Goal: Task Accomplishment & Management: Manage account settings

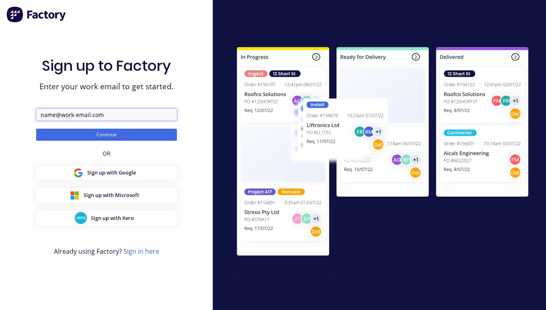
click at [117, 113] on input "text" at bounding box center [106, 115] width 141 height 12
type input "a"
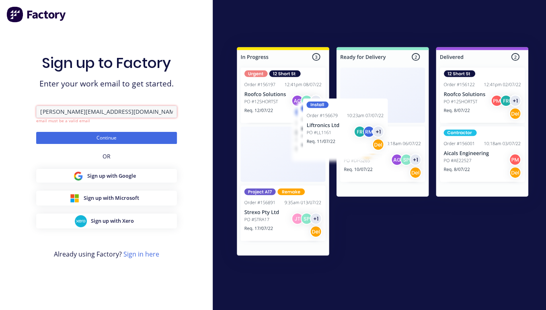
type input "[PERSON_NAME][EMAIL_ADDRESS][DOMAIN_NAME]"
click at [209, 160] on div "Sign up to Factory Enter your work email to get started. david+KevlacatPowerBoa…" at bounding box center [106, 155] width 213 height 310
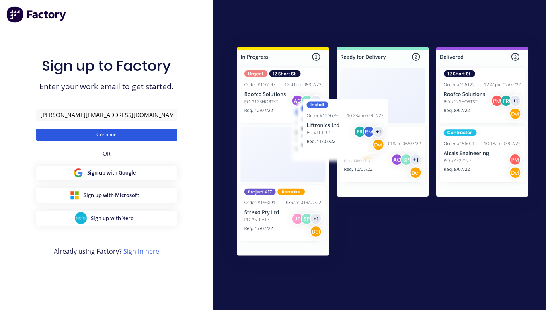
click at [137, 138] on button "Continue" at bounding box center [106, 135] width 141 height 12
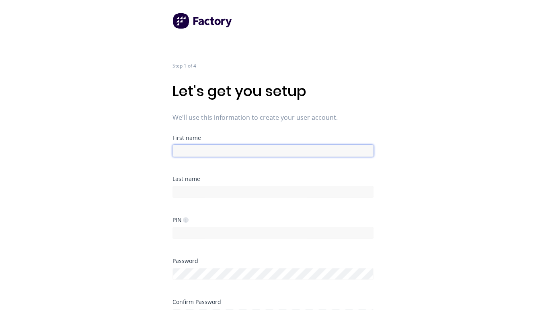
click at [191, 152] on input at bounding box center [273, 151] width 201 height 12
type input "David"
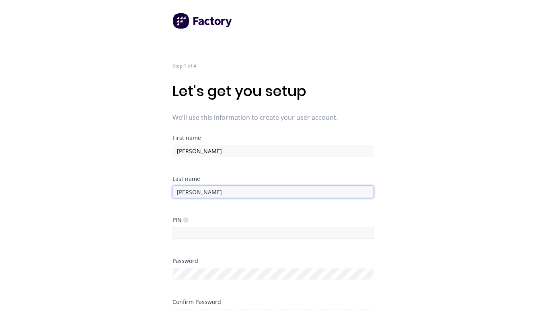
type input "Cousley"
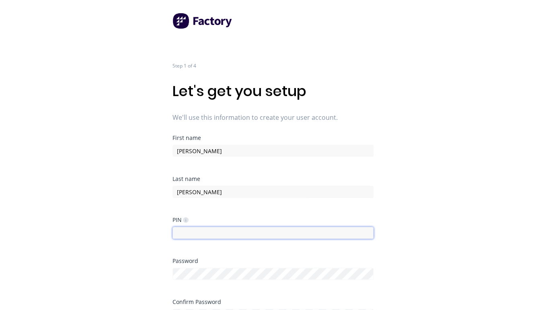
click at [195, 237] on input at bounding box center [273, 233] width 201 height 12
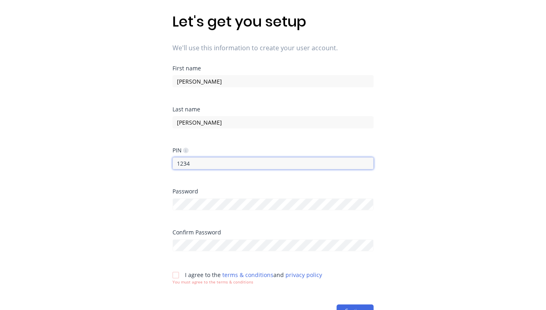
scroll to position [70, 0]
type input "1234"
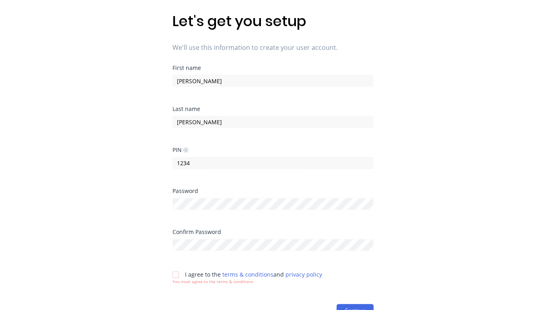
click at [175, 242] on div at bounding box center [176, 275] width 16 height 16
click at [355, 242] on button "Continue" at bounding box center [355, 303] width 37 height 13
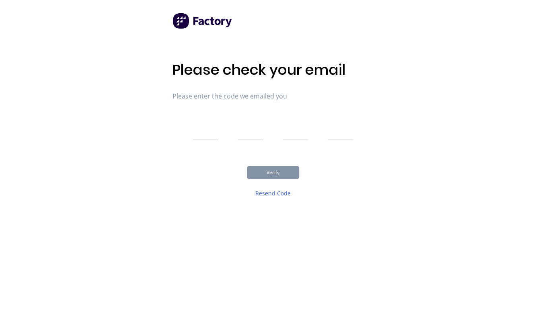
click at [208, 133] on input "text" at bounding box center [206, 130] width 26 height 20
type input "1"
type input "2"
type input "3"
type input "4"
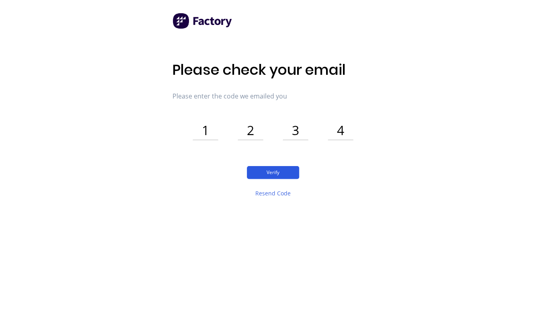
click at [267, 174] on button "Verify" at bounding box center [273, 172] width 52 height 13
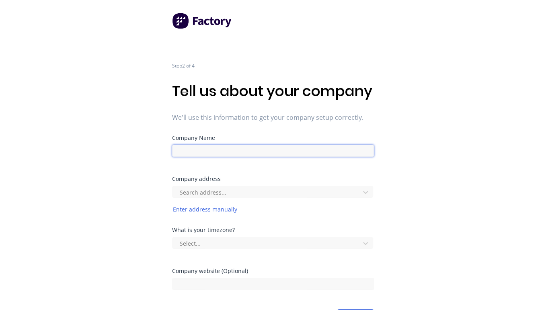
click at [251, 157] on input at bounding box center [273, 151] width 202 height 12
type input "Kevlacat Power Boats"
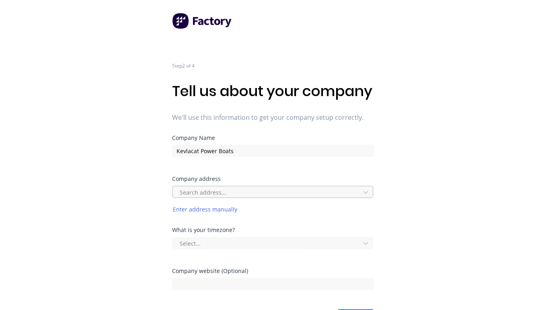
click at [223, 197] on div at bounding box center [267, 192] width 177 height 10
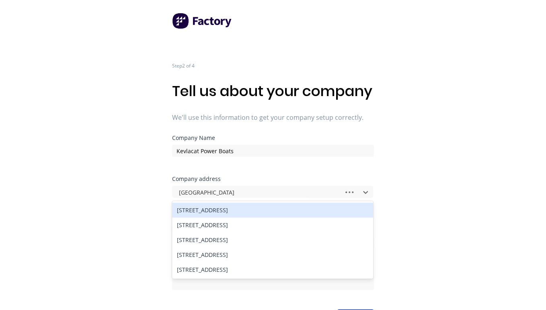
type input "43 Central Park Yandina"
click at [231, 218] on div "43 Central Park Drive, Yandina QLD, Australia" at bounding box center [272, 210] width 201 height 15
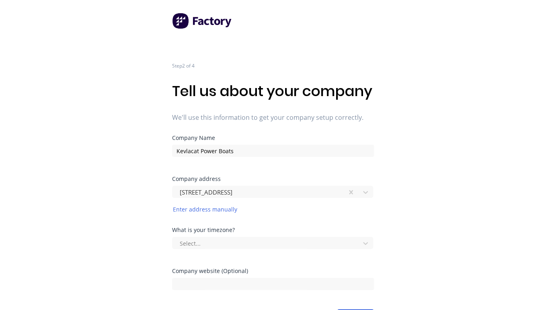
click at [428, 233] on div "Step 2 of 4 Tell us about your company We'll use this information to get your c…" at bounding box center [273, 161] width 546 height 322
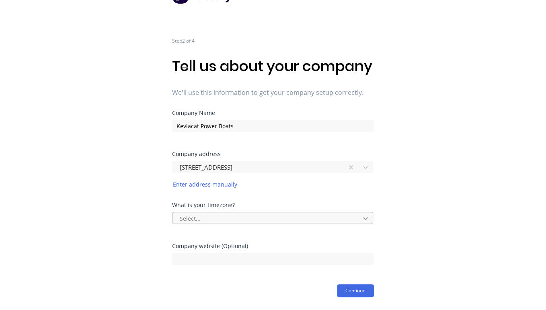
click at [370, 217] on div at bounding box center [365, 218] width 14 height 13
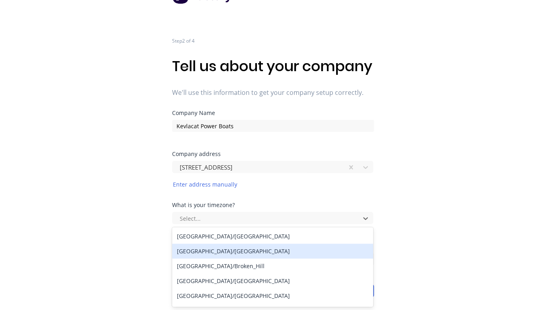
click at [318, 242] on div "[GEOGRAPHIC_DATA]/[GEOGRAPHIC_DATA]" at bounding box center [272, 251] width 201 height 15
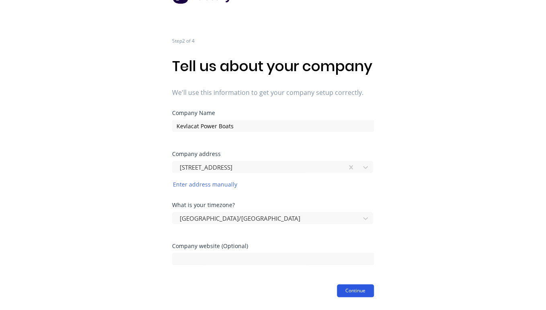
click at [364, 242] on button "Continue" at bounding box center [355, 290] width 37 height 13
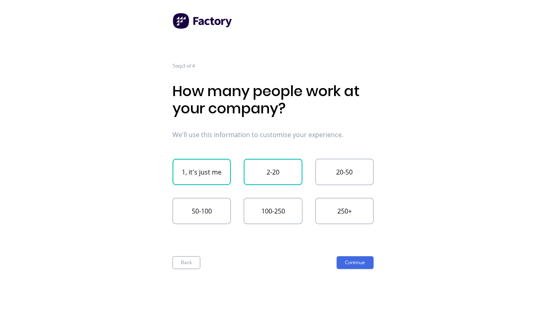
click at [279, 181] on button "2-20" at bounding box center [273, 172] width 58 height 26
click at [354, 242] on button "Continue" at bounding box center [355, 262] width 37 height 13
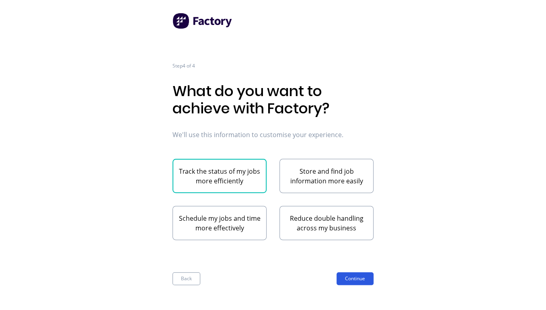
click at [354, 242] on button "Continue" at bounding box center [355, 278] width 37 height 13
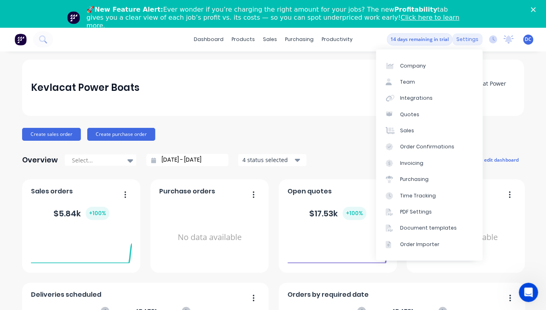
click at [469, 39] on div "settings" at bounding box center [467, 39] width 30 height 12
click at [429, 80] on link "Team" at bounding box center [429, 82] width 107 height 16
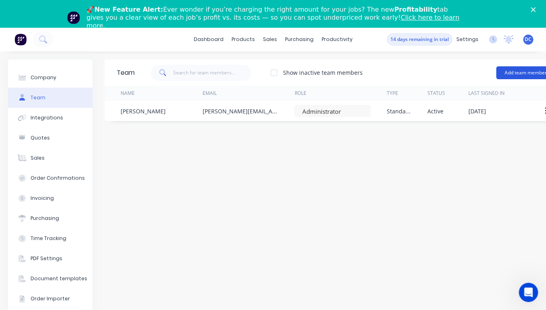
click at [512, 72] on button "Add team member" at bounding box center [525, 72] width 59 height 13
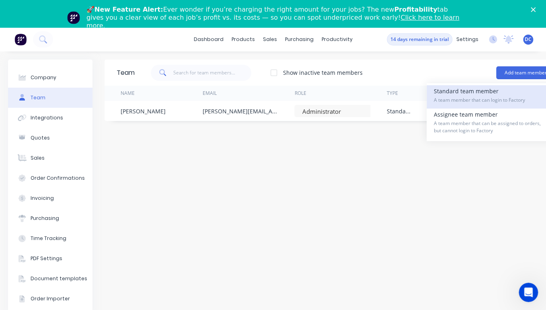
click at [472, 97] on span "A team member that can login to Factory" at bounding box center [491, 100] width 114 height 7
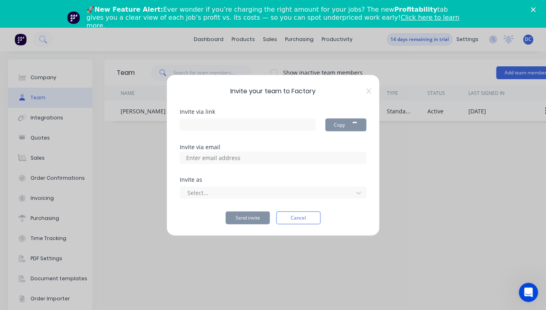
type input "[URL][DOMAIN_NAME]"
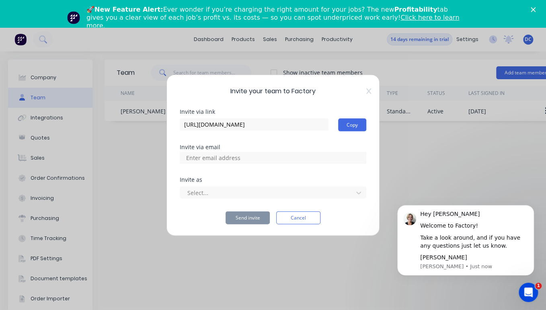
click at [213, 157] on input at bounding box center [222, 158] width 80 height 12
paste input "[EMAIL_ADDRESS][DOMAIN_NAME]"
type input "[EMAIL_ADDRESS][DOMAIN_NAME]"
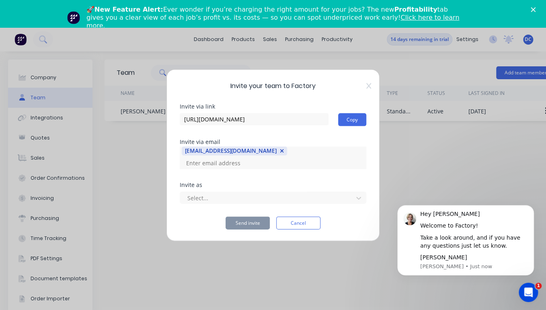
paste input "[PERSON_NAME][EMAIL_ADDRESS][DOMAIN_NAME]"
type input "[PERSON_NAME][EMAIL_ADDRESS][DOMAIN_NAME]"
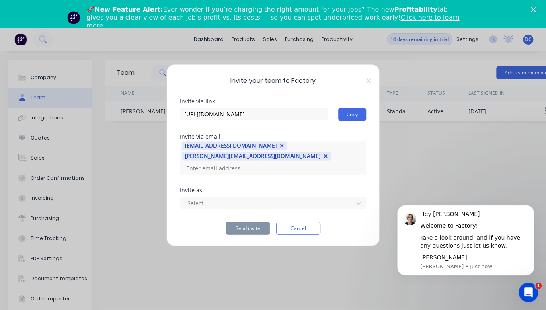
paste input "[EMAIL_ADDRESS][DOMAIN_NAME]"
type input "[EMAIL_ADDRESS][DOMAIN_NAME]"
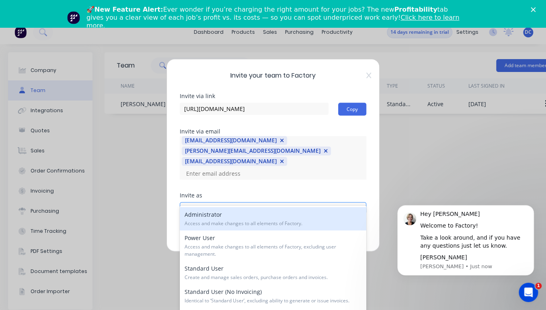
click at [235, 204] on div at bounding box center [268, 209] width 162 height 10
click at [224, 223] on span "Access and make changes to all elements of Factory." at bounding box center [273, 225] width 177 height 7
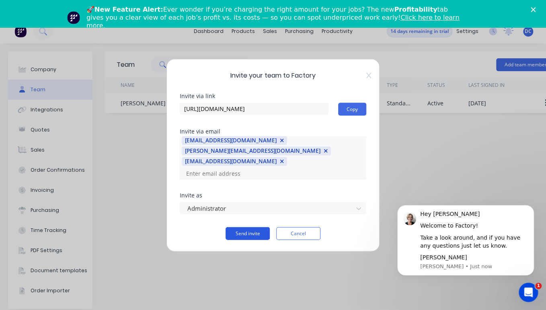
click at [246, 227] on button "Send invite" at bounding box center [248, 233] width 44 height 13
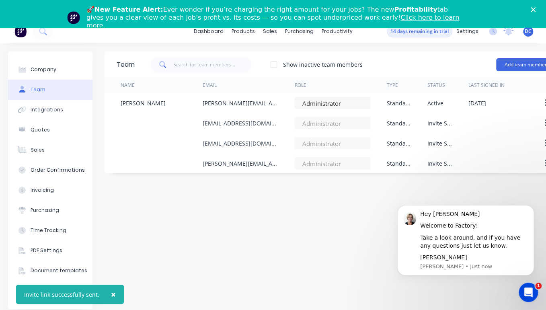
scroll to position [0, 0]
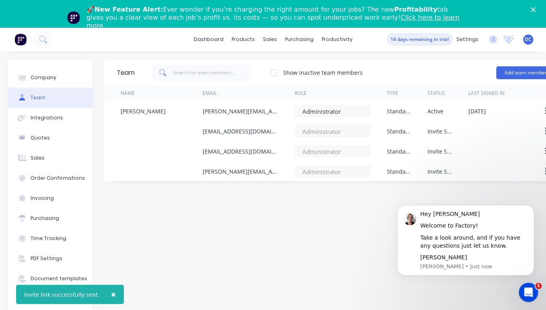
click at [17, 37] on img at bounding box center [20, 39] width 12 height 12
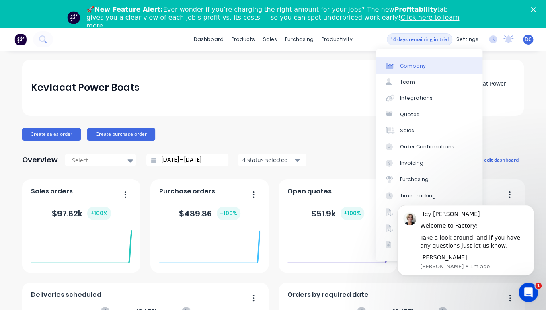
click at [433, 66] on link "Company" at bounding box center [429, 66] width 107 height 16
select select "AU"
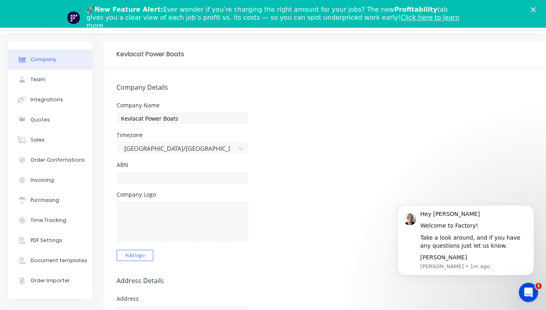
scroll to position [22, 0]
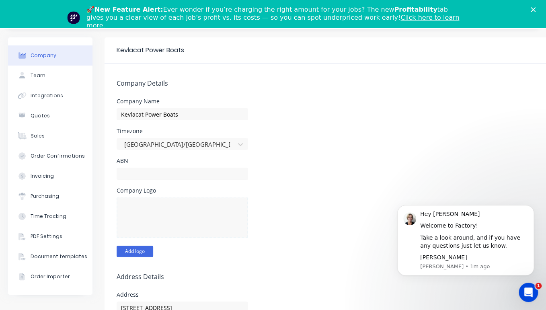
click at [145, 253] on button "Add logo" at bounding box center [135, 251] width 37 height 11
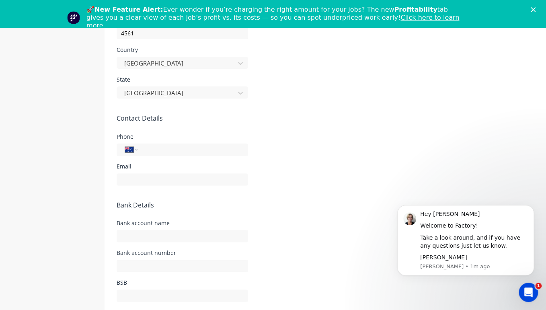
scroll to position [0, 0]
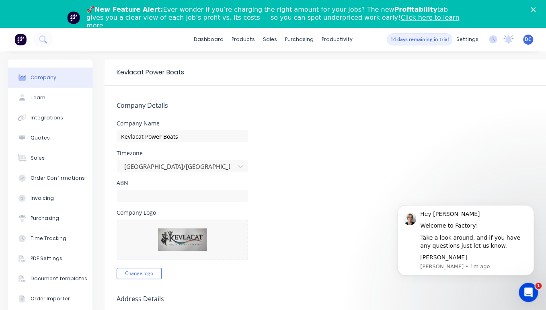
click at [12, 41] on div at bounding box center [26, 39] width 53 height 16
click at [21, 41] on img at bounding box center [20, 39] width 12 height 12
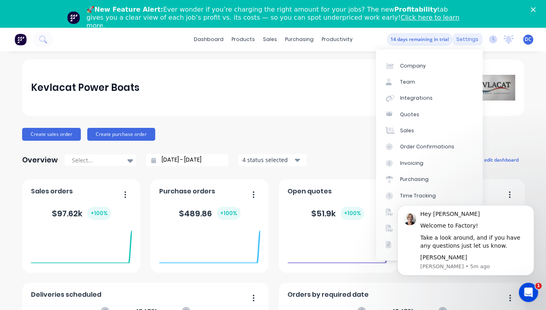
click at [469, 38] on div "settings" at bounding box center [467, 39] width 30 height 12
click at [446, 76] on link "Team" at bounding box center [429, 82] width 107 height 16
